Goal: Check status: Check status

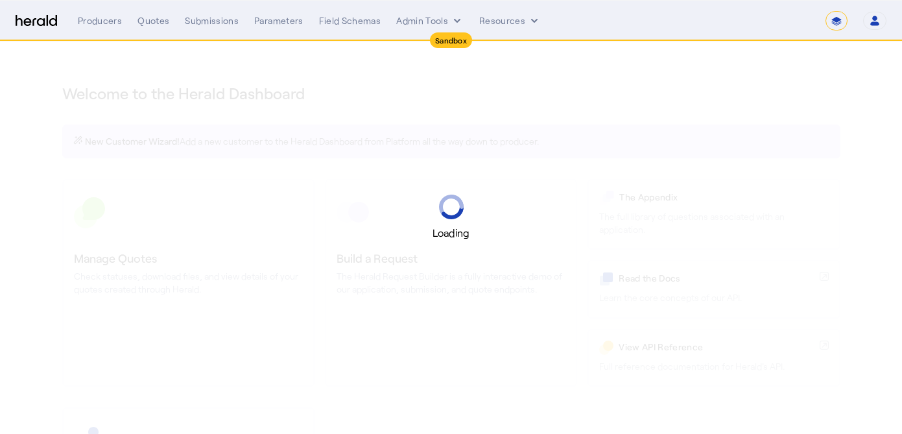
select select "*******"
select select "pfm_2v8p_herald_api"
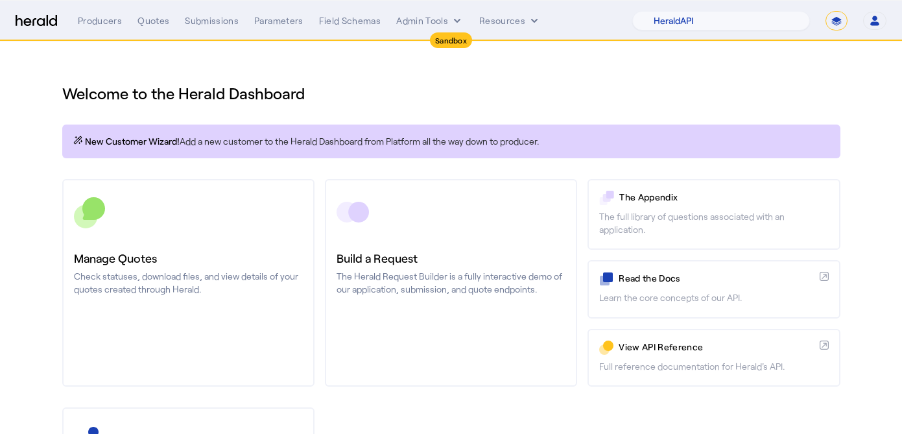
click at [838, 24] on select "**********" at bounding box center [836, 20] width 22 height 19
select select "**********"
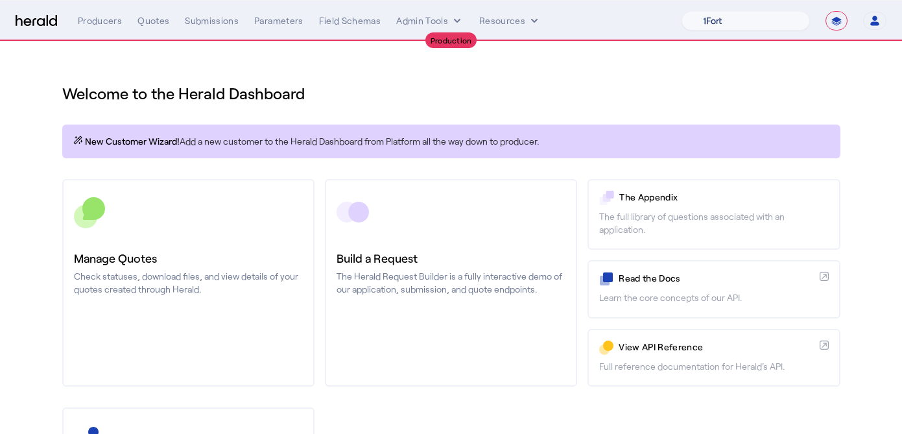
click at [727, 22] on select "1Fort Affinity Risk [PERSON_NAME] [PERSON_NAME] CRC Campus Coverage Citadel Fif…" at bounding box center [745, 20] width 128 height 19
select select "pfm_z9k1_growthmill"
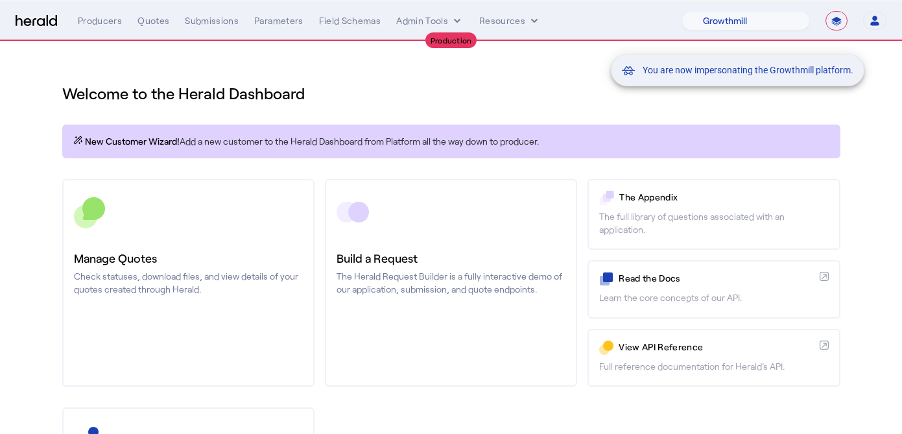
click at [103, 16] on div "You are now impersonating the Growthmill platform." at bounding box center [451, 217] width 902 height 434
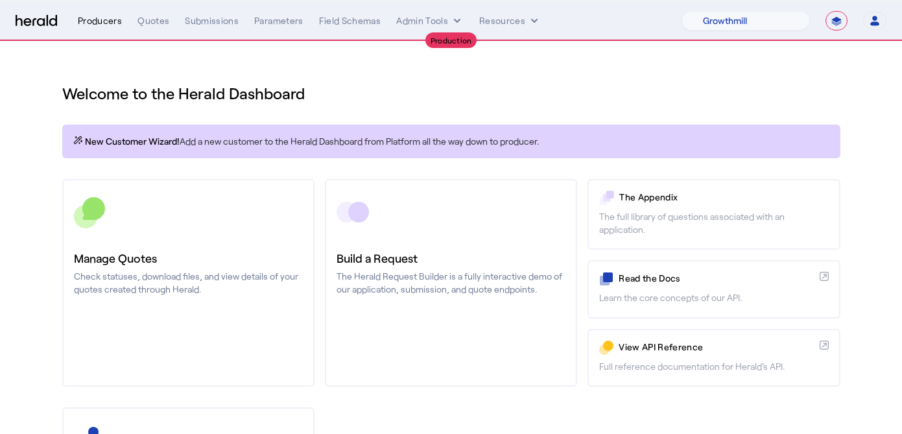
click at [102, 24] on div "Producers" at bounding box center [100, 20] width 44 height 13
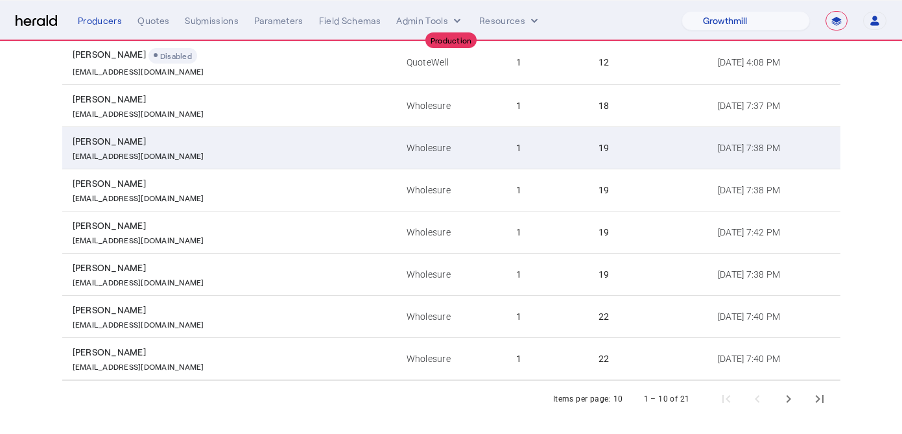
scroll to position [277, 0]
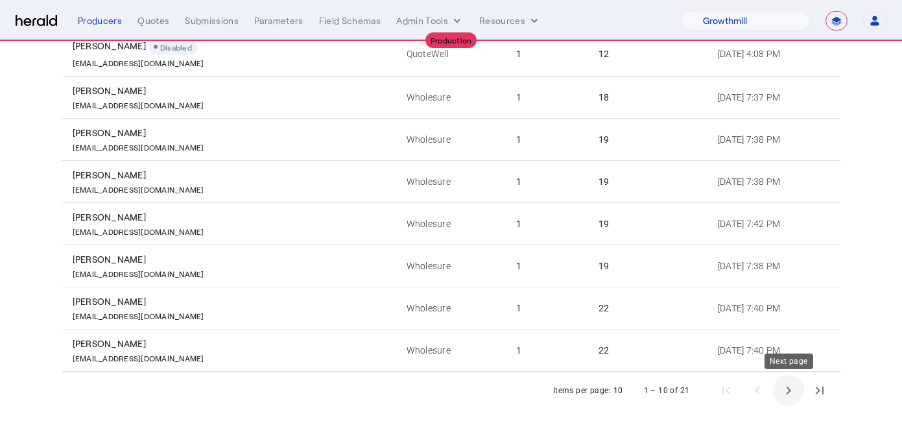
click at [788, 390] on span "Next page" at bounding box center [788, 390] width 31 height 31
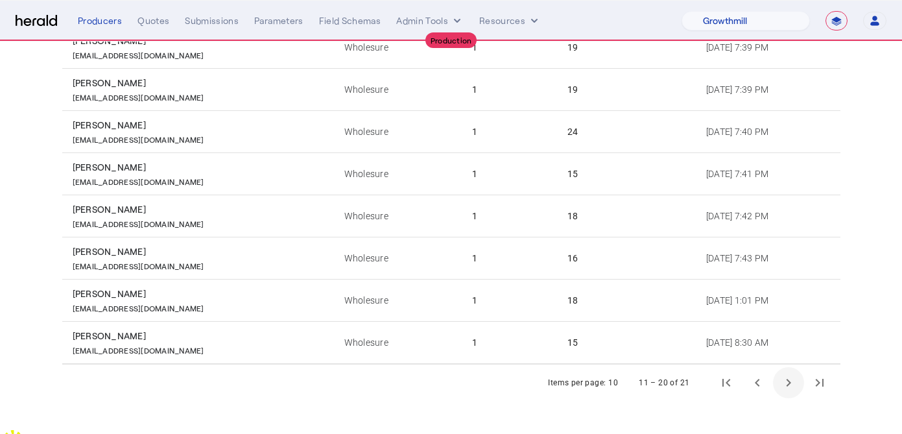
scroll to position [269, 0]
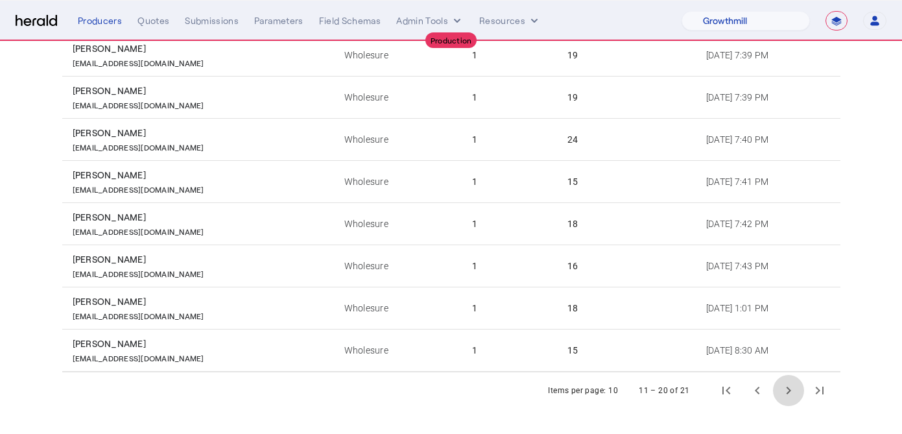
click at [788, 390] on span "Next page" at bounding box center [788, 390] width 31 height 31
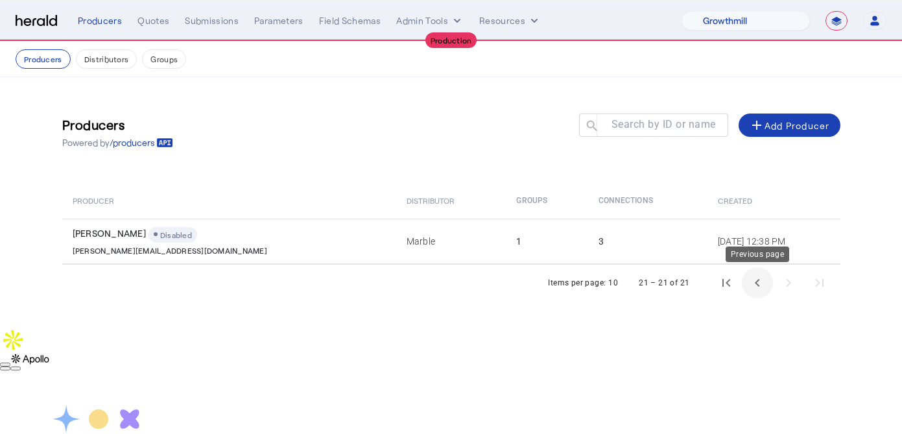
click at [748, 287] on span "Previous page" at bounding box center [757, 282] width 31 height 31
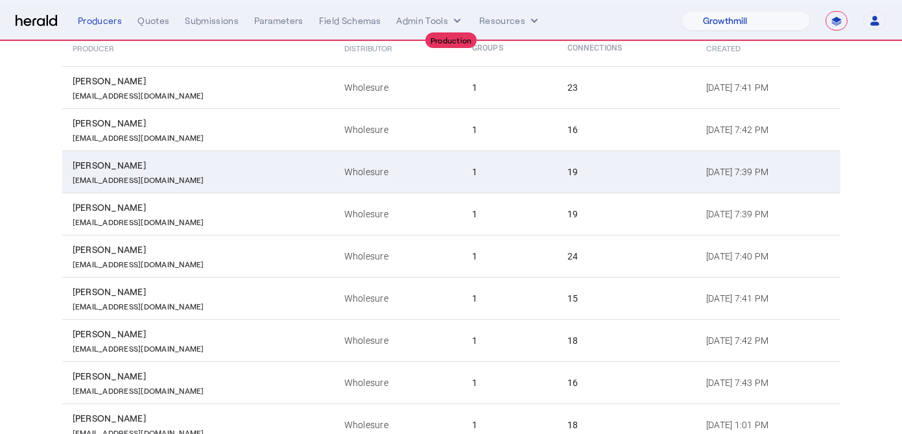
scroll to position [207, 0]
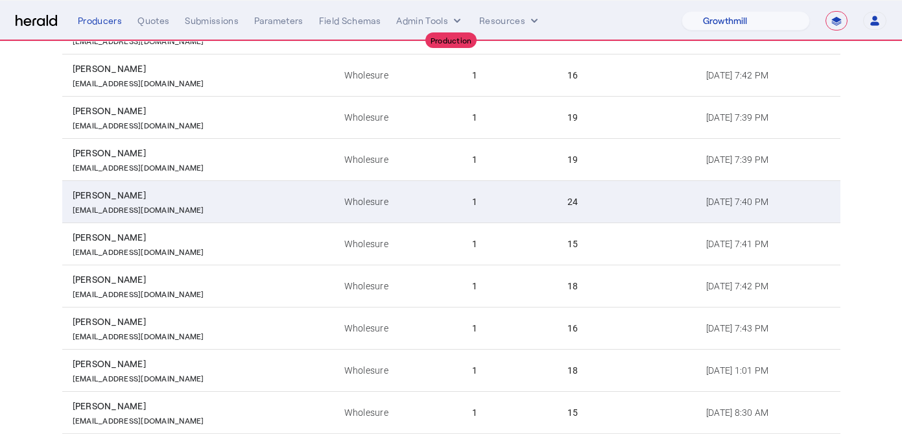
click at [557, 211] on td "24" at bounding box center [626, 201] width 139 height 42
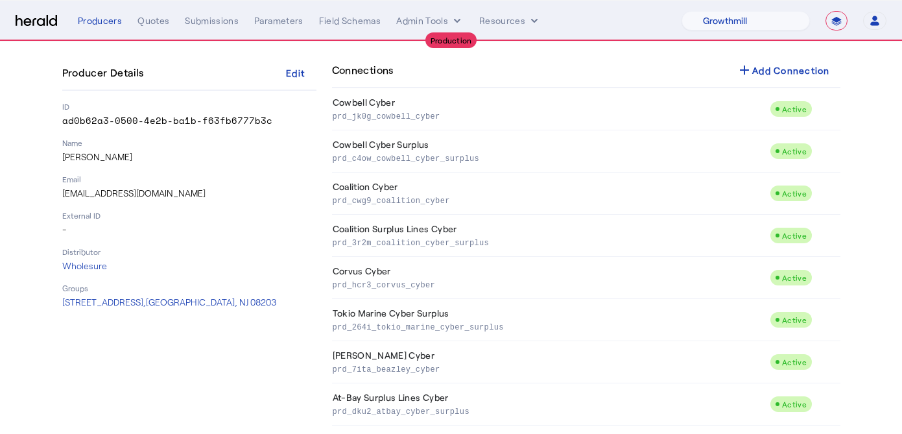
scroll to position [101, 0]
